Goal: Complete application form

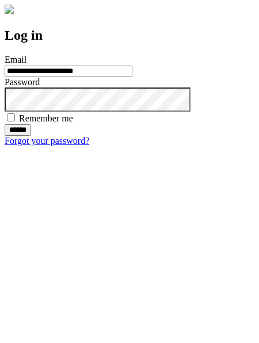
type input "**********"
click at [31, 136] on input "******" at bounding box center [18, 130] width 26 height 12
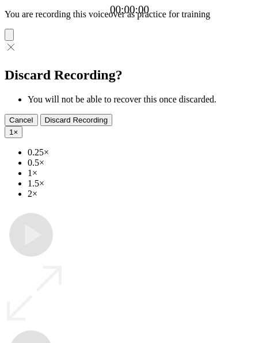
type input "**********"
